Goal: Information Seeking & Learning: Learn about a topic

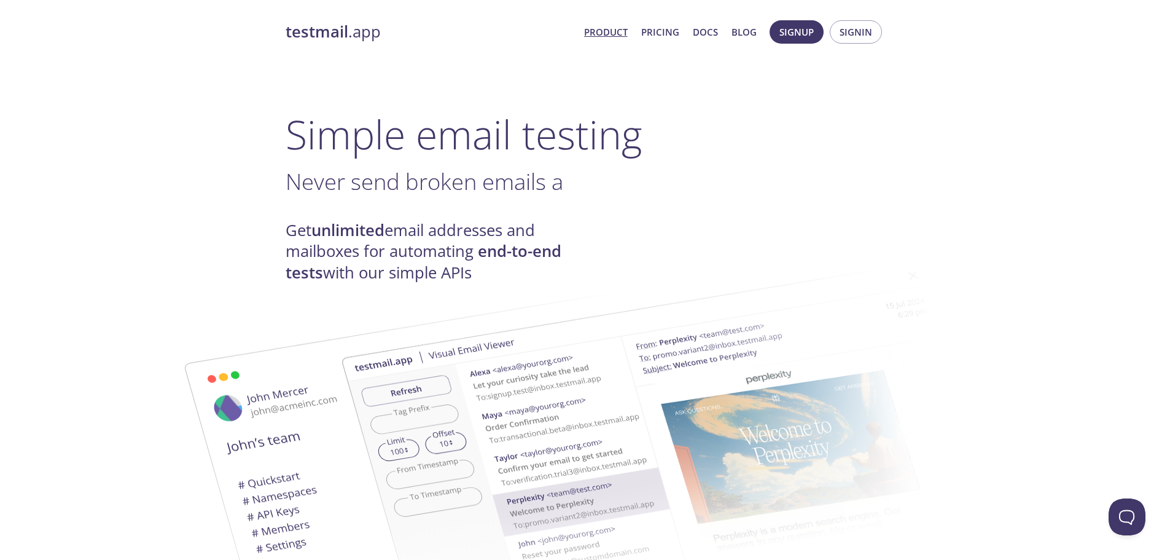
click at [795, 257] on img at bounding box center [672, 452] width 663 height 416
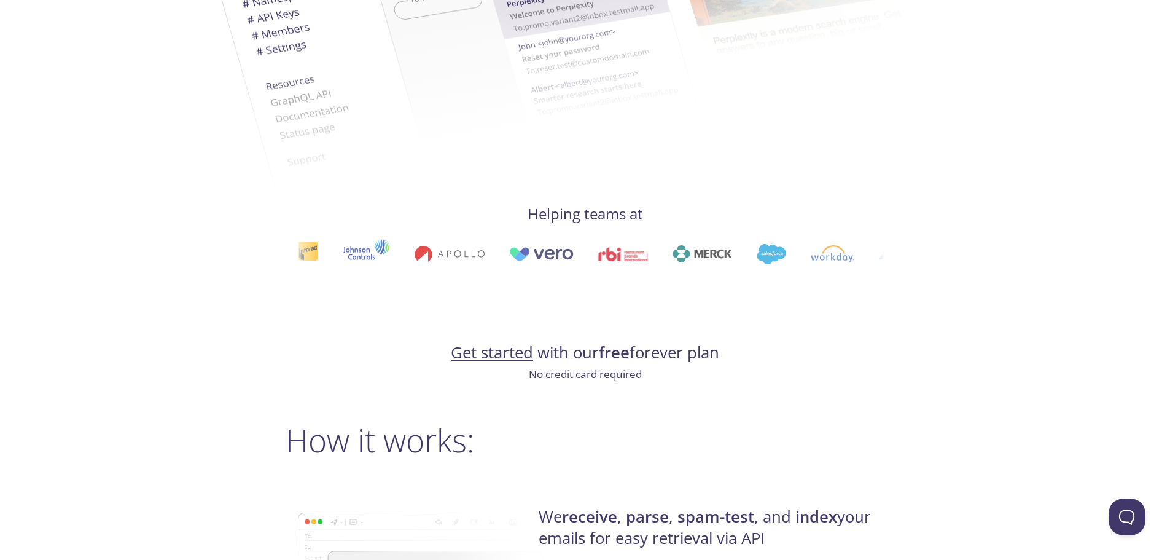
scroll to position [799, 0]
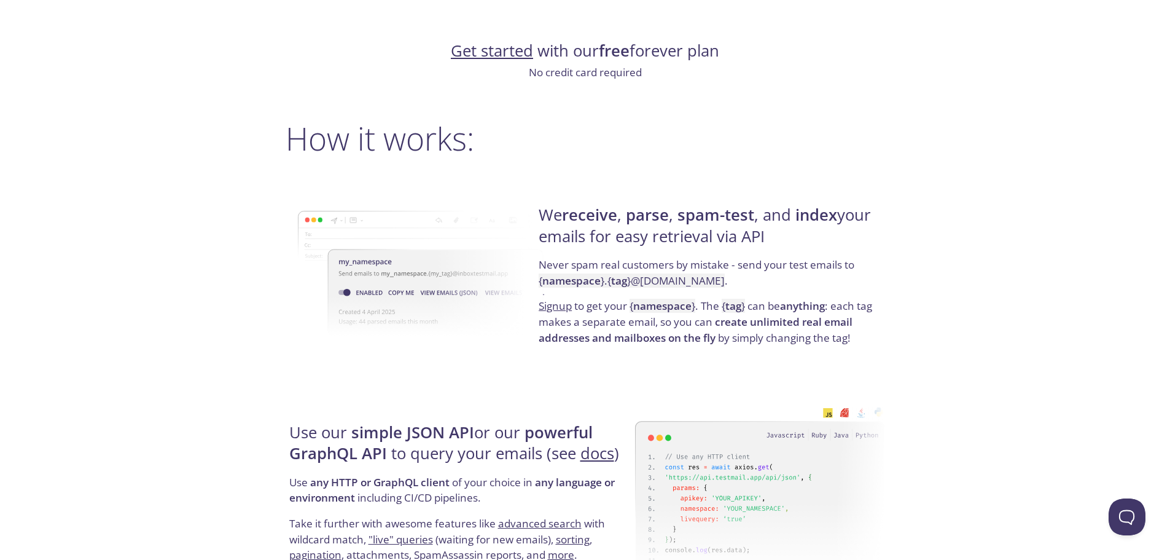
drag, startPoint x: 675, startPoint y: 219, endPoint x: 767, endPoint y: 232, distance: 93.0
click at [767, 232] on h4 "We receive , parse , spam-test , and index your emails for easy retrieval via A…" at bounding box center [710, 231] width 342 height 52
drag, startPoint x: 779, startPoint y: 239, endPoint x: 541, endPoint y: 198, distance: 242.5
click at [541, 198] on div "We receive , parse , spam-test , and index your emails for easy retrieval via A…" at bounding box center [710, 275] width 350 height 198
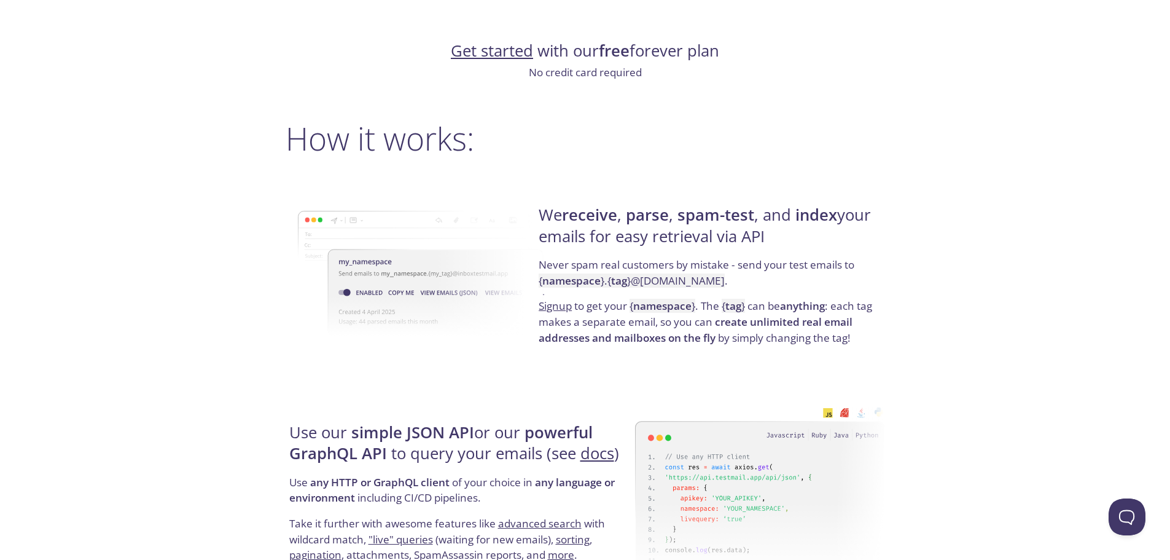
click at [541, 198] on div "We receive , parse , spam-test , and index your emails for easy retrieval via A…" at bounding box center [710, 275] width 350 height 198
drag, startPoint x: 541, startPoint y: 198, endPoint x: 756, endPoint y: 238, distance: 219.3
click at [756, 238] on div "We receive , parse , spam-test , and index your emails for easy retrieval via A…" at bounding box center [710, 275] width 350 height 198
click at [756, 238] on h4 "We receive , parse , spam-test , and index your emails for easy retrieval via A…" at bounding box center [710, 231] width 342 height 52
click at [733, 308] on strong "tag" at bounding box center [733, 306] width 16 height 14
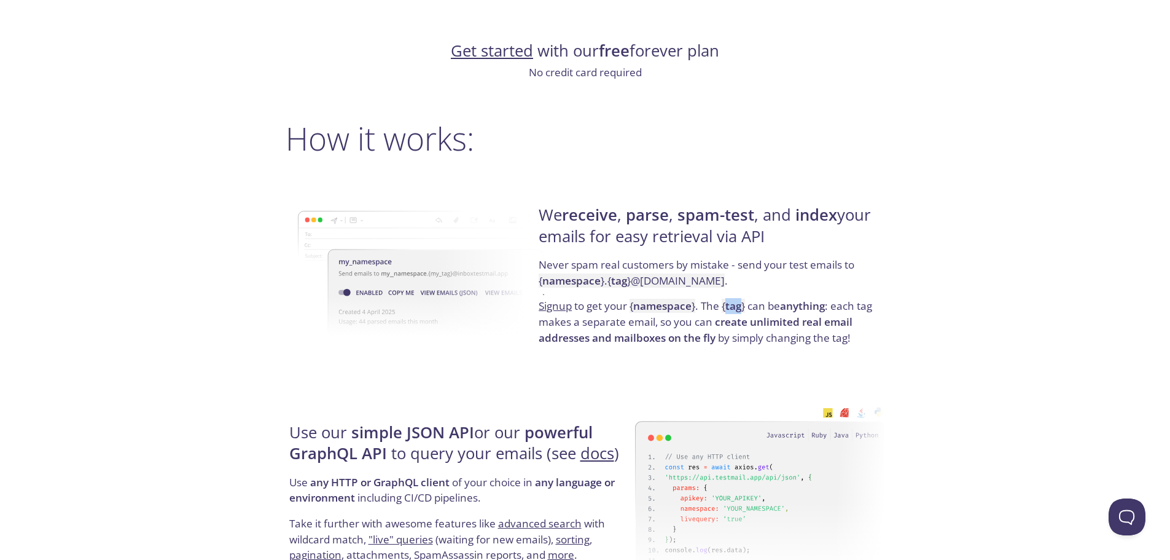
click at [733, 308] on strong "tag" at bounding box center [733, 306] width 16 height 14
click at [837, 308] on p "Signup to get your { namespace } . The { tag } can be anything : each tag makes…" at bounding box center [710, 321] width 342 height 47
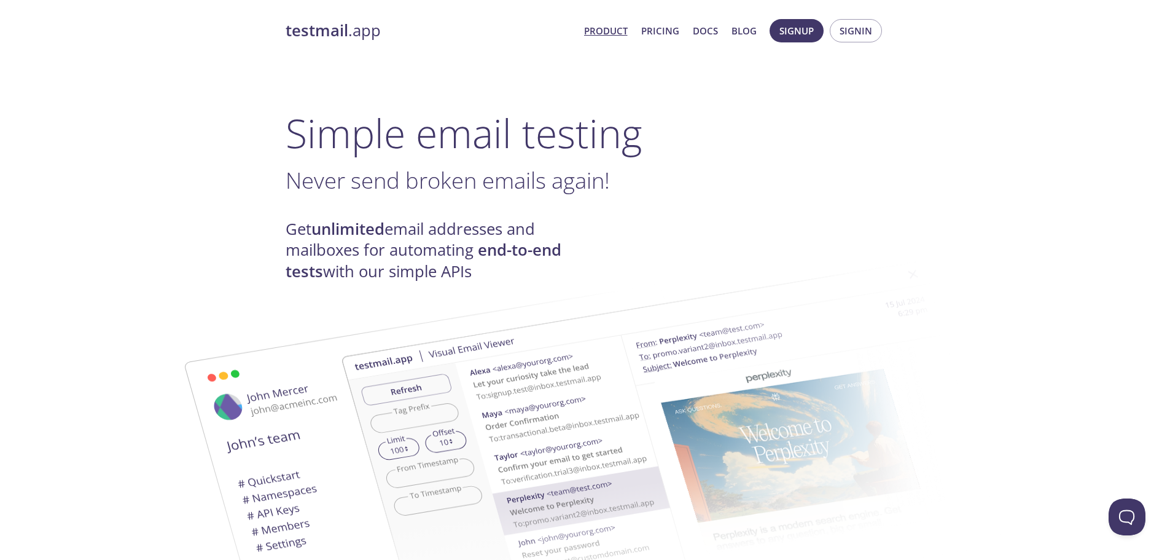
scroll to position [0, 0]
